Goal: Check status: Check status

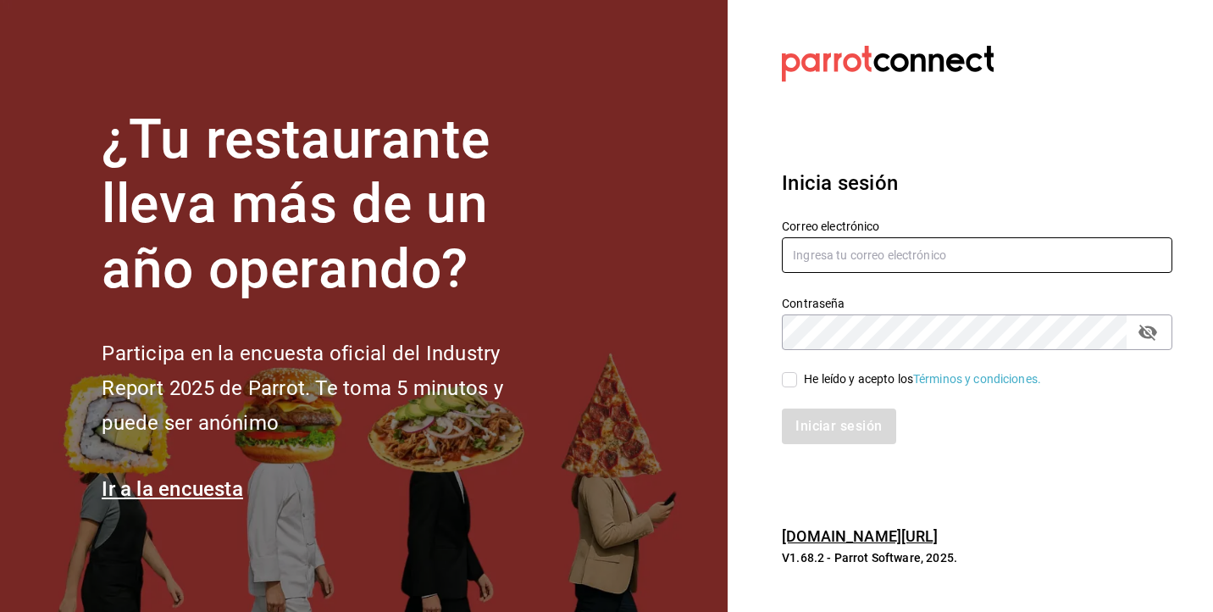
type input "[EMAIL_ADDRESS][DOMAIN_NAME]"
click at [794, 372] on input "He leído y acepto los Términos y condiciones." at bounding box center [789, 379] width 15 height 15
checkbox input "true"
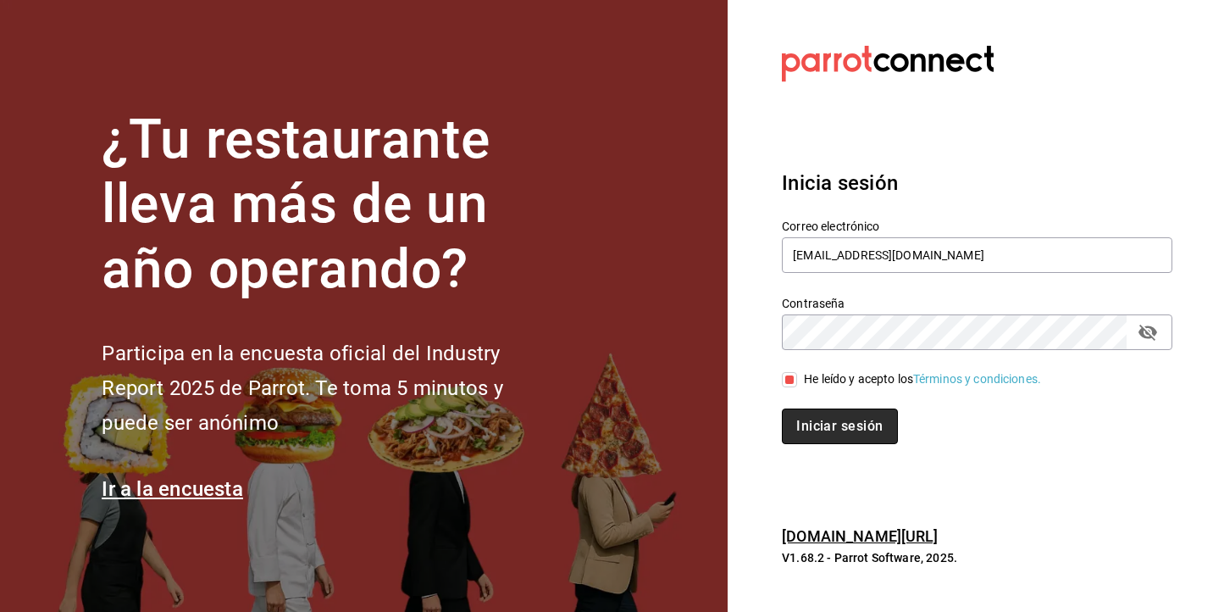
click at [815, 423] on button "Iniciar sesión" at bounding box center [839, 426] width 115 height 36
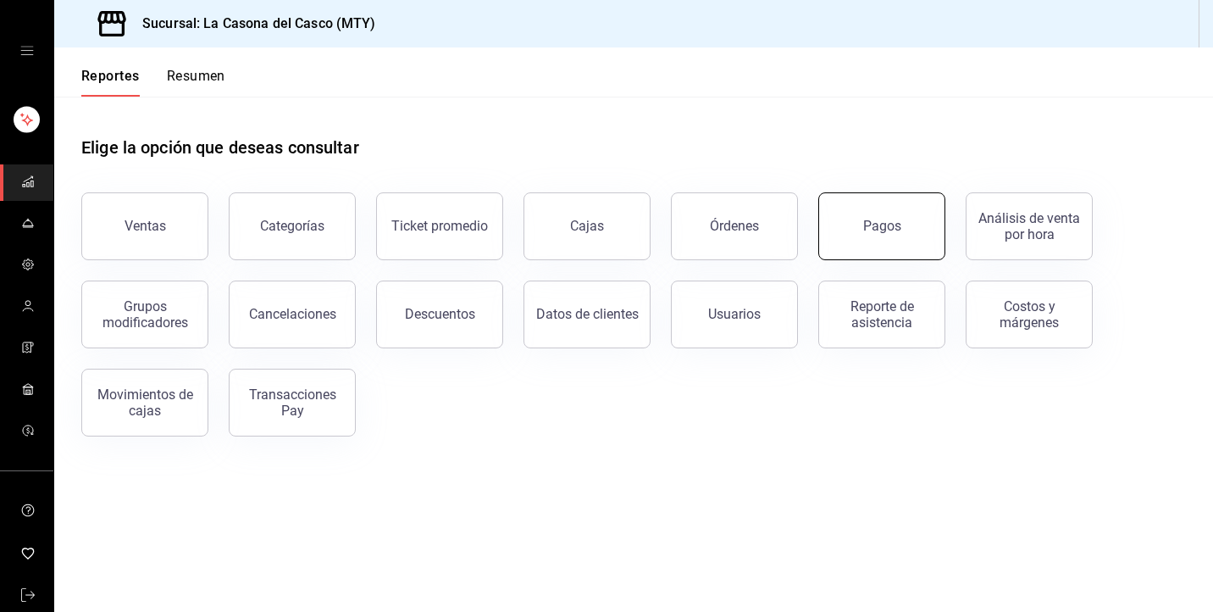
click at [887, 226] on div "Pagos" at bounding box center [882, 226] width 38 height 16
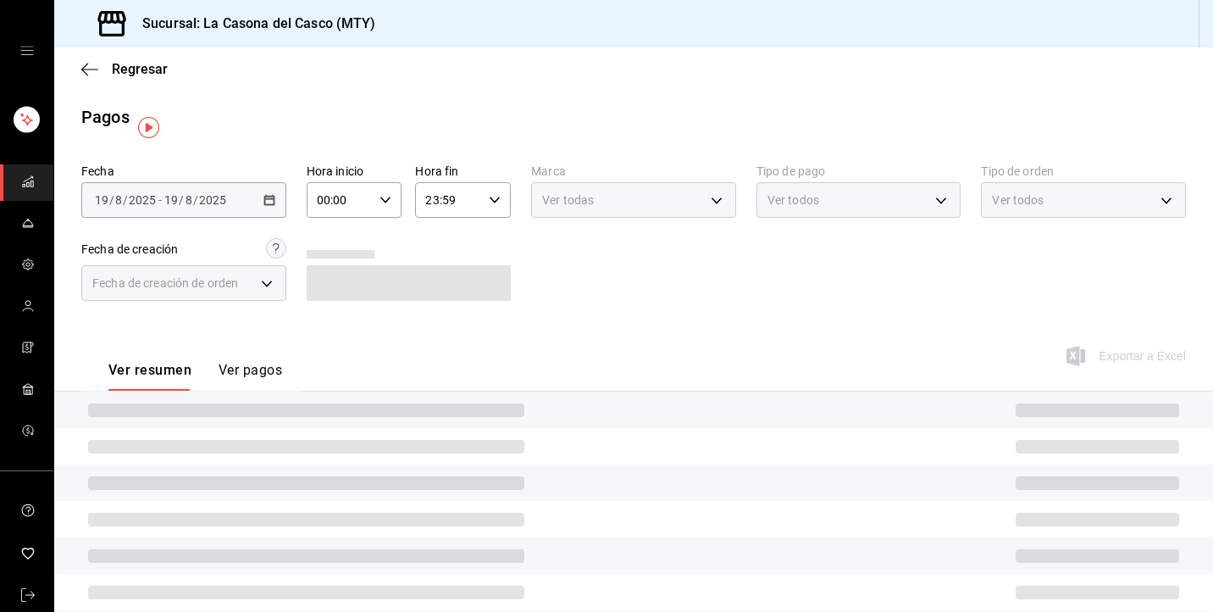
click at [189, 181] on div "Fecha [DATE] [DATE] - [DATE] [DATE]" at bounding box center [183, 191] width 205 height 54
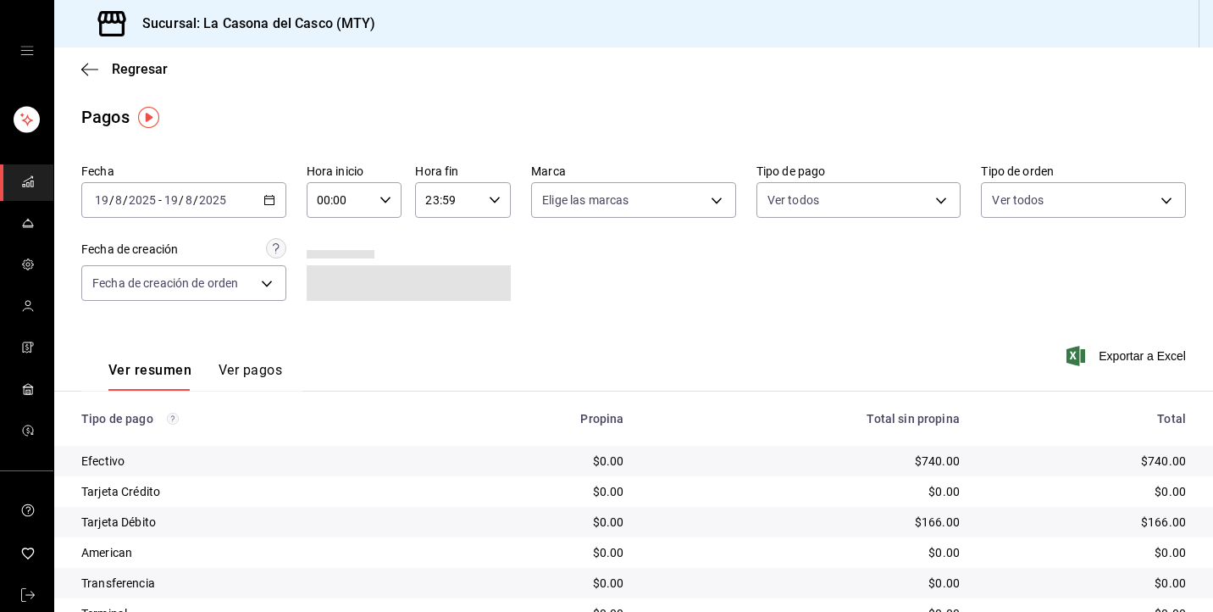
click at [180, 205] on span "/" at bounding box center [181, 200] width 5 height 14
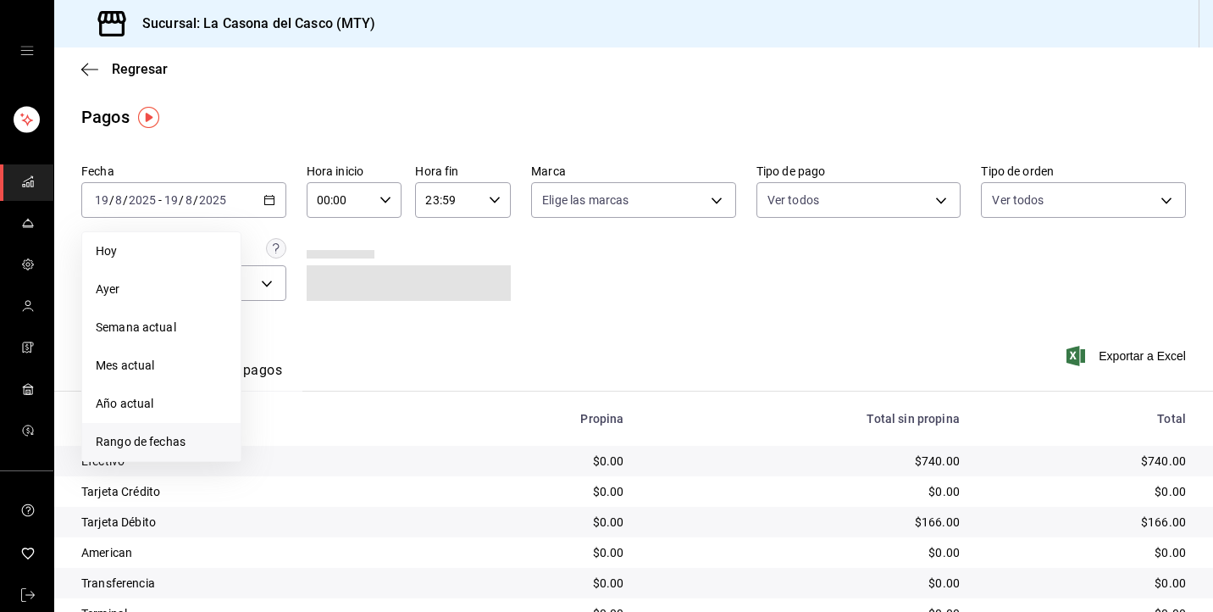
click at [147, 448] on span "Rango de fechas" at bounding box center [161, 442] width 131 height 18
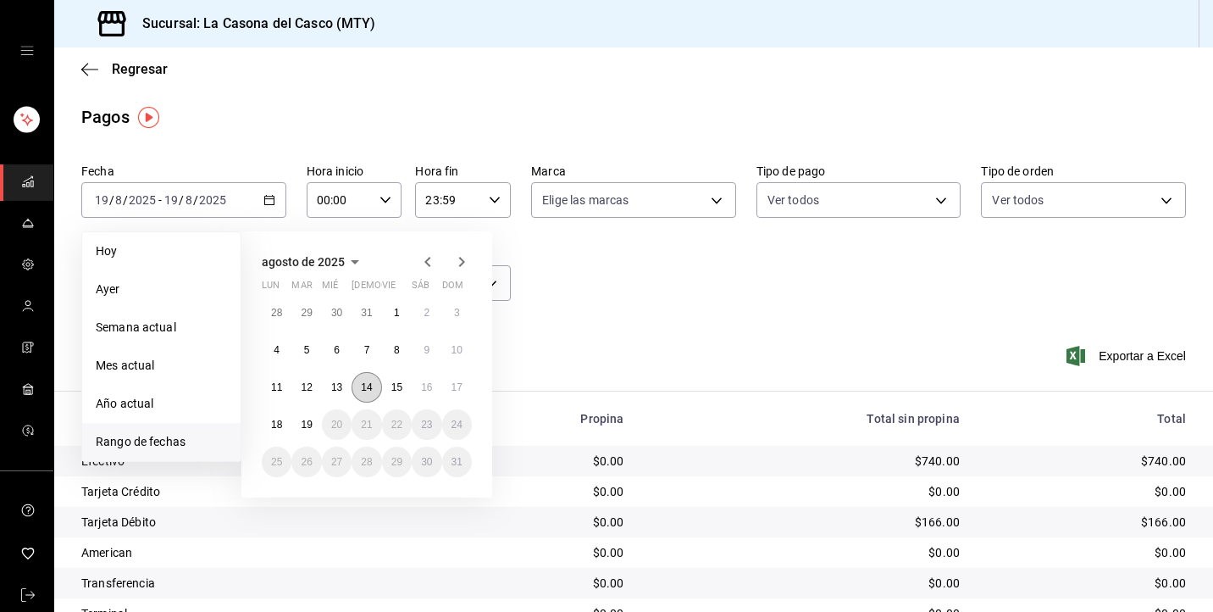
click at [366, 381] on abbr "14" at bounding box center [366, 387] width 11 height 12
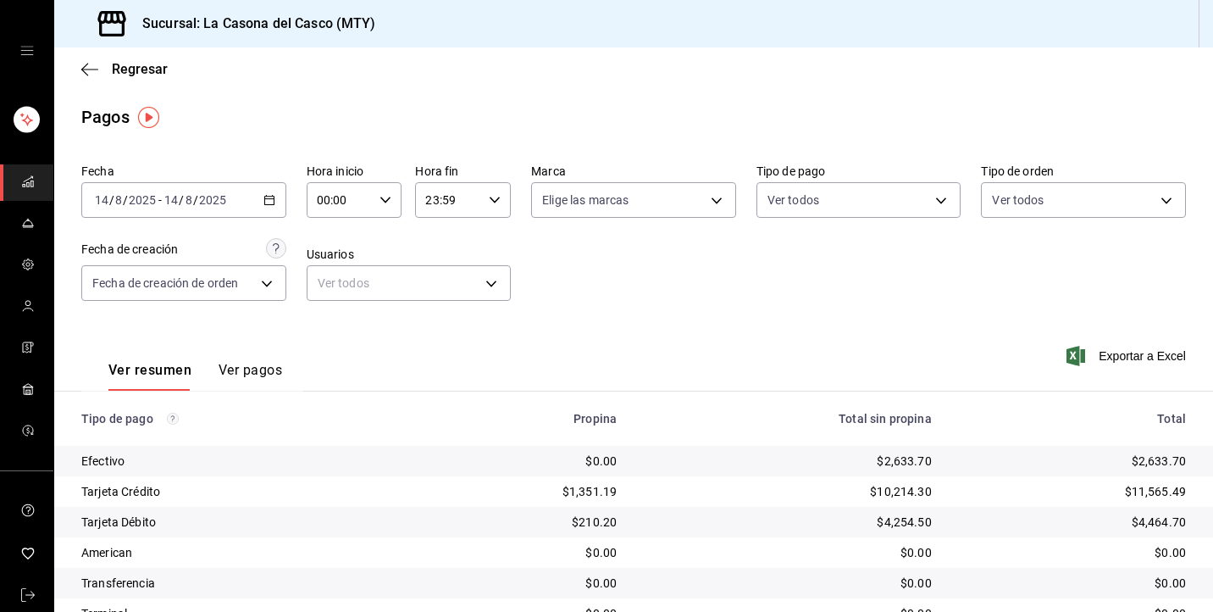
click at [215, 209] on div "2025-08-14 14 / 8 / 2025 - 2025-08-14 14 / 8 / 2025" at bounding box center [183, 200] width 205 height 36
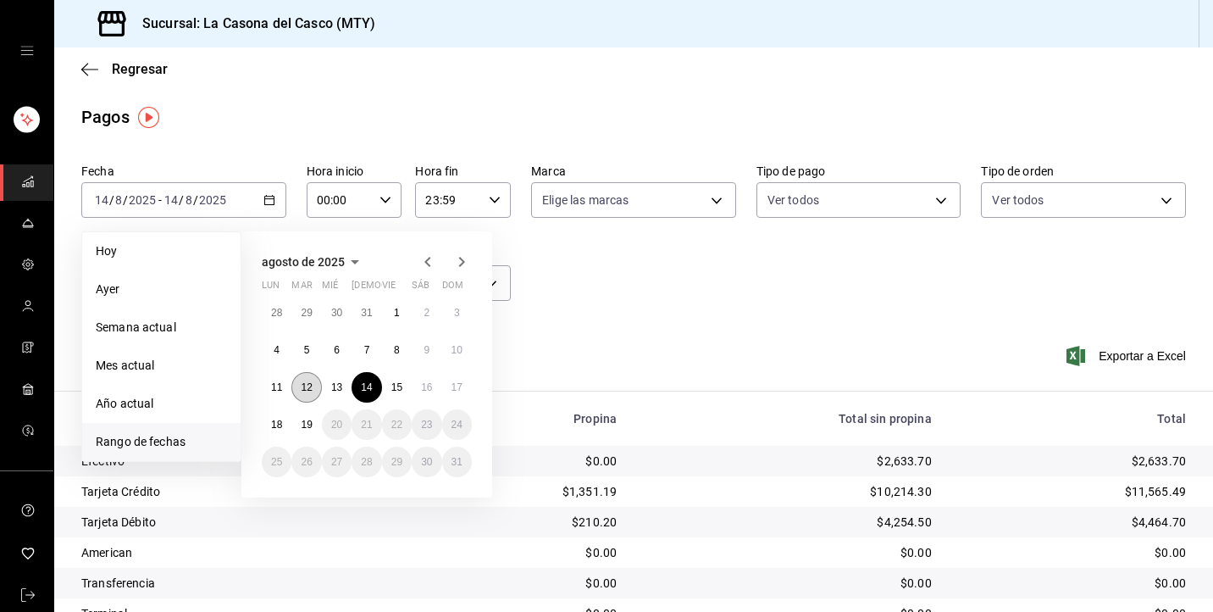
click at [308, 381] on abbr "12" at bounding box center [306, 387] width 11 height 12
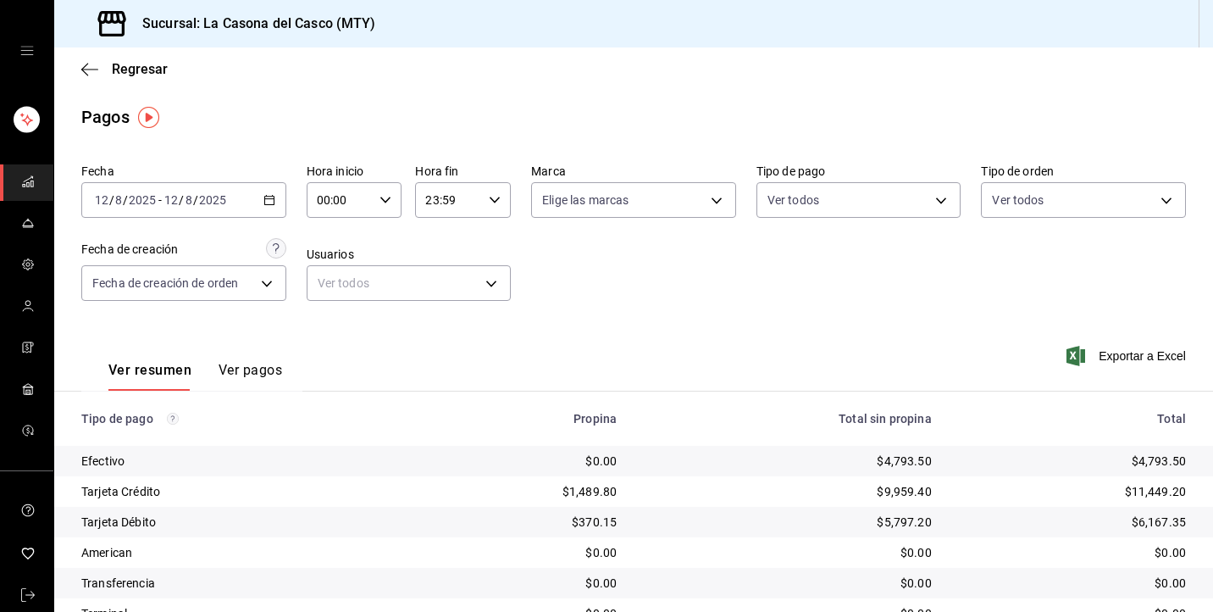
click at [194, 208] on div "2025-08-12 12 / 8 / 2025 - 2025-08-12 12 / 8 / 2025" at bounding box center [183, 200] width 205 height 36
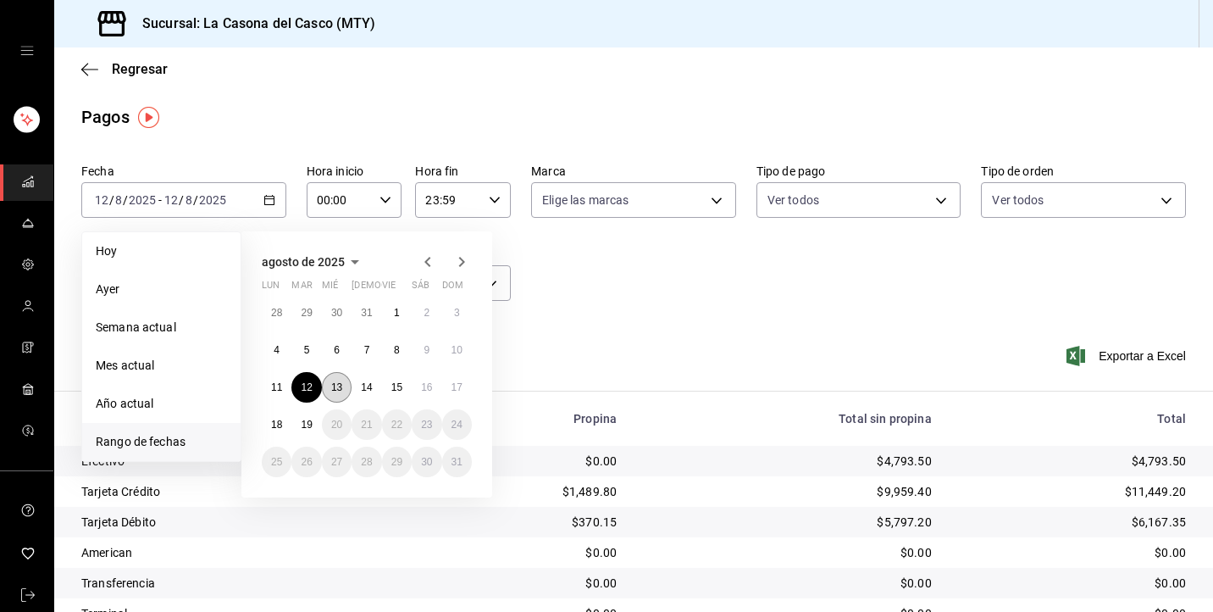
click at [334, 385] on abbr "13" at bounding box center [336, 387] width 11 height 12
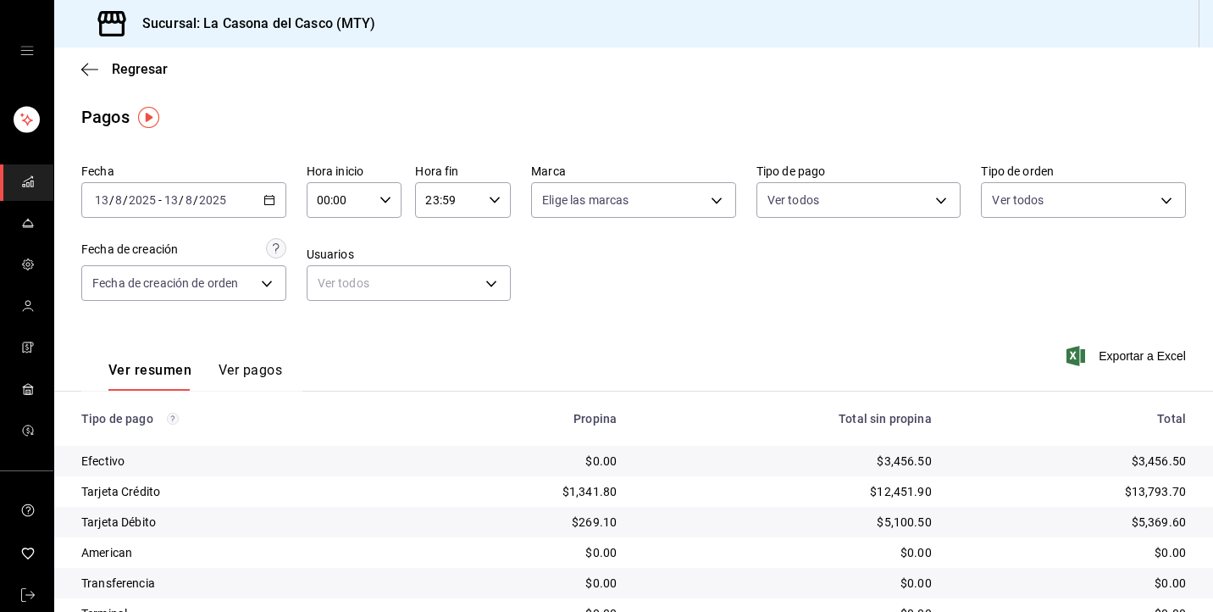
click at [201, 205] on input "2025" at bounding box center [212, 200] width 29 height 14
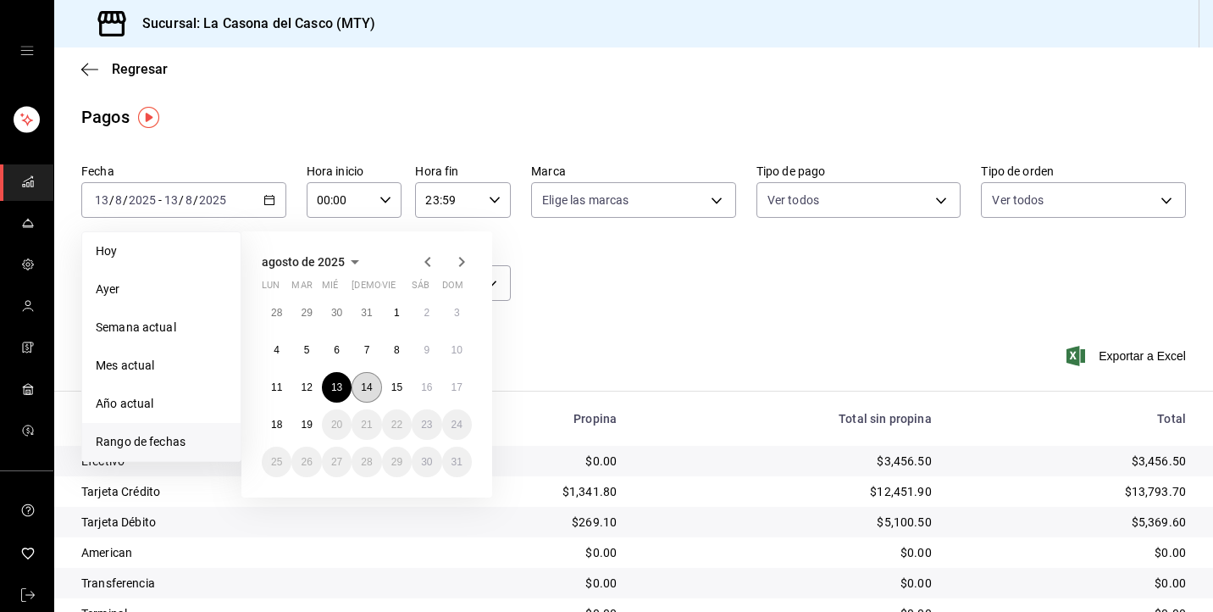
click at [367, 387] on abbr "14" at bounding box center [366, 387] width 11 height 12
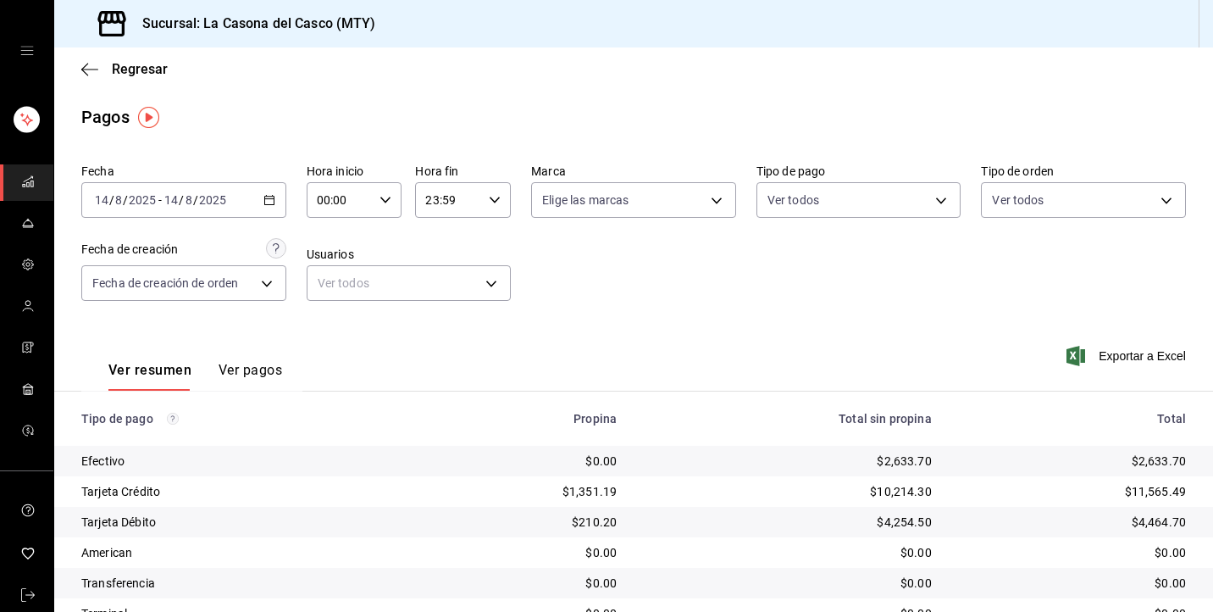
click at [158, 203] on span "-" at bounding box center [159, 200] width 3 height 14
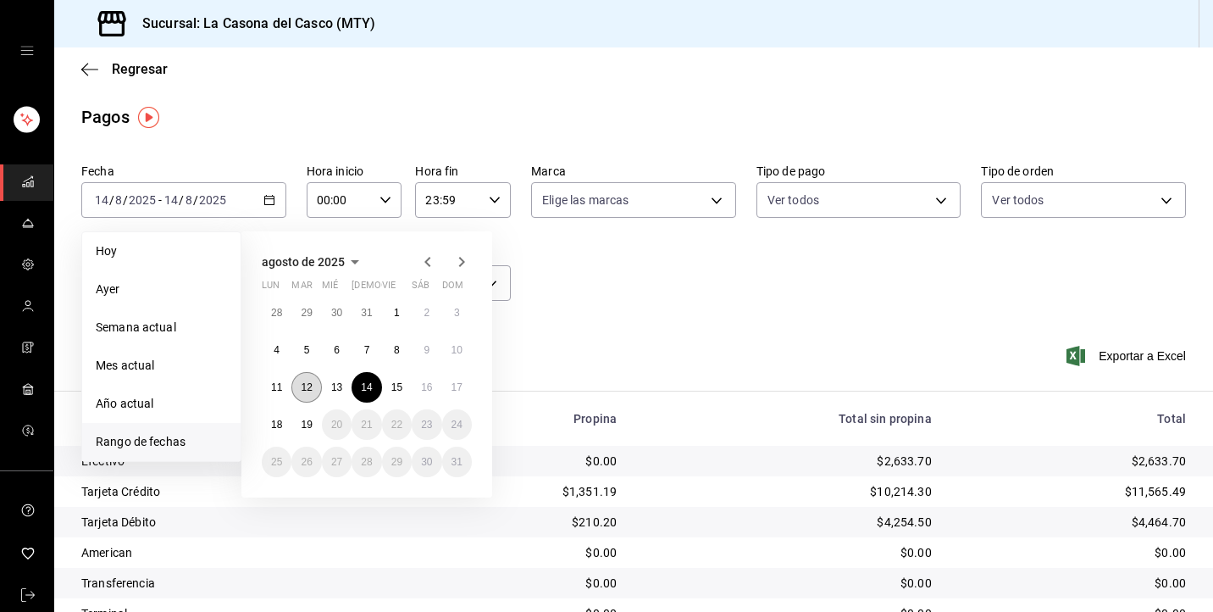
click at [303, 379] on button "12" at bounding box center [306, 387] width 30 height 31
click at [458, 380] on button "17" at bounding box center [457, 387] width 30 height 31
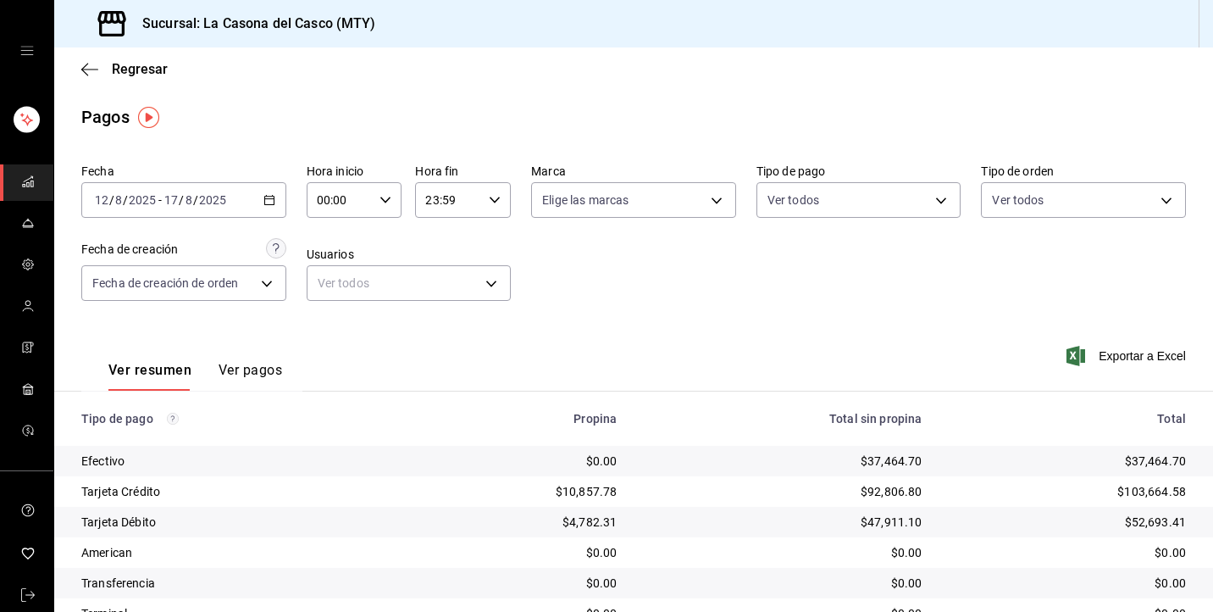
click at [86, 85] on div "Regresar" at bounding box center [633, 68] width 1159 height 43
click at [89, 71] on icon "button" at bounding box center [89, 69] width 17 height 15
